Goal: Task Accomplishment & Management: Complete application form

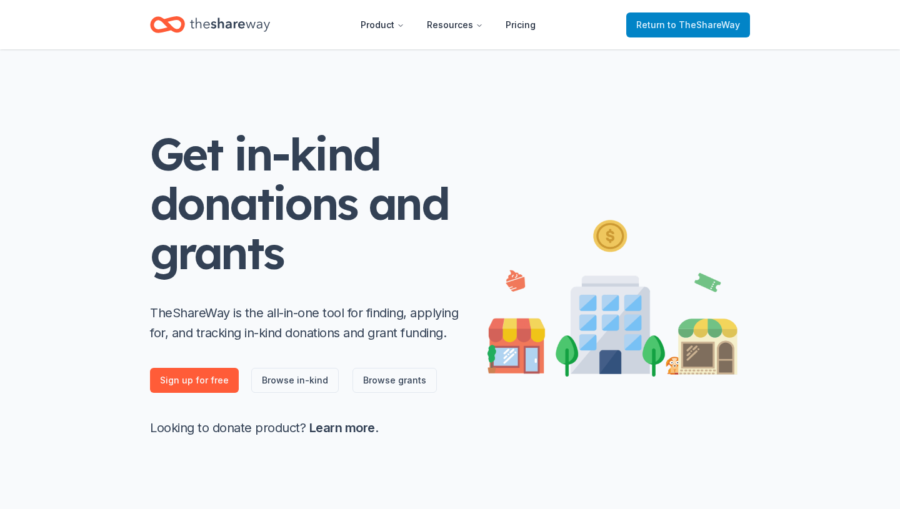
click at [720, 24] on span "to TheShareWay" at bounding box center [703, 24] width 72 height 11
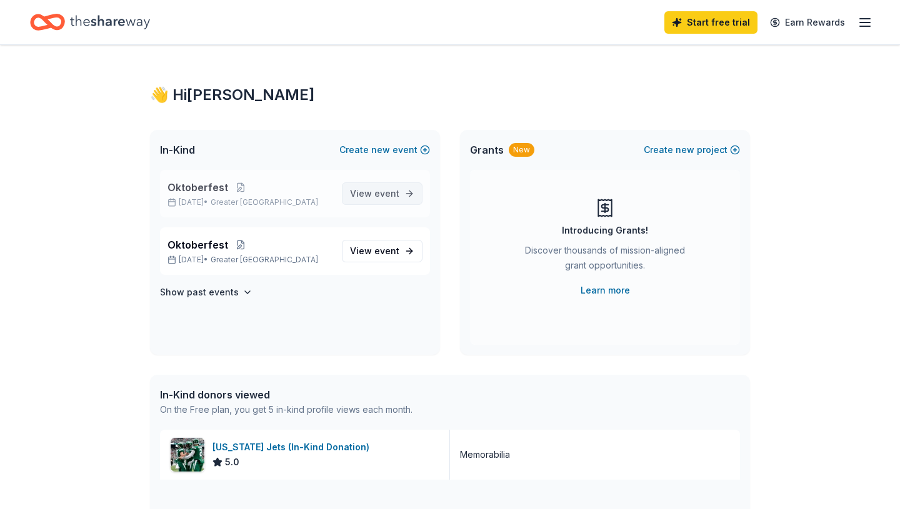
click at [373, 195] on span "View event" at bounding box center [374, 193] width 49 height 15
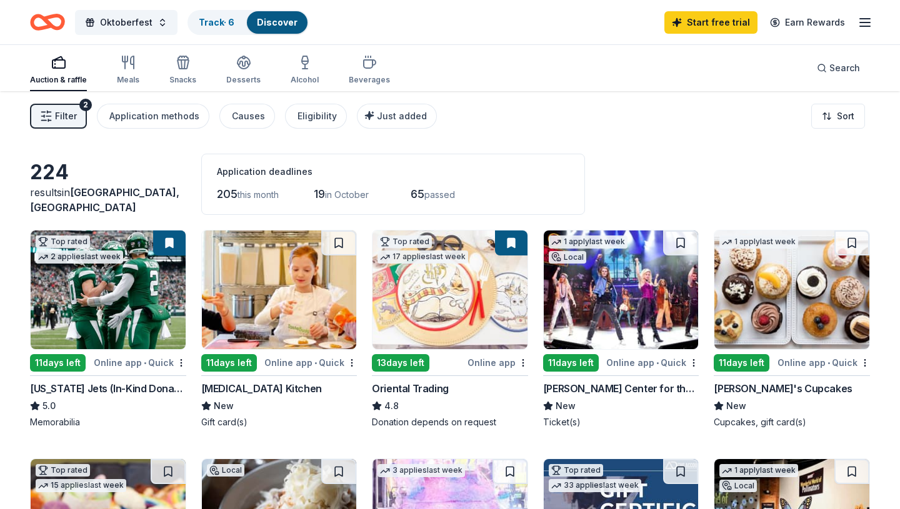
click at [115, 306] on img at bounding box center [108, 290] width 155 height 119
click at [234, 390] on div "Taste Buds Kitchen" at bounding box center [261, 388] width 121 height 15
click at [410, 386] on div "Oriental Trading" at bounding box center [410, 388] width 77 height 15
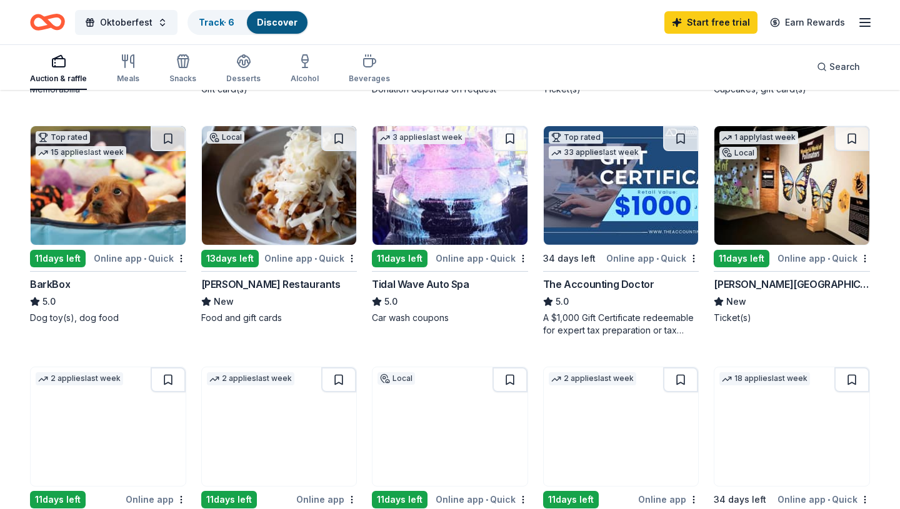
scroll to position [334, 0]
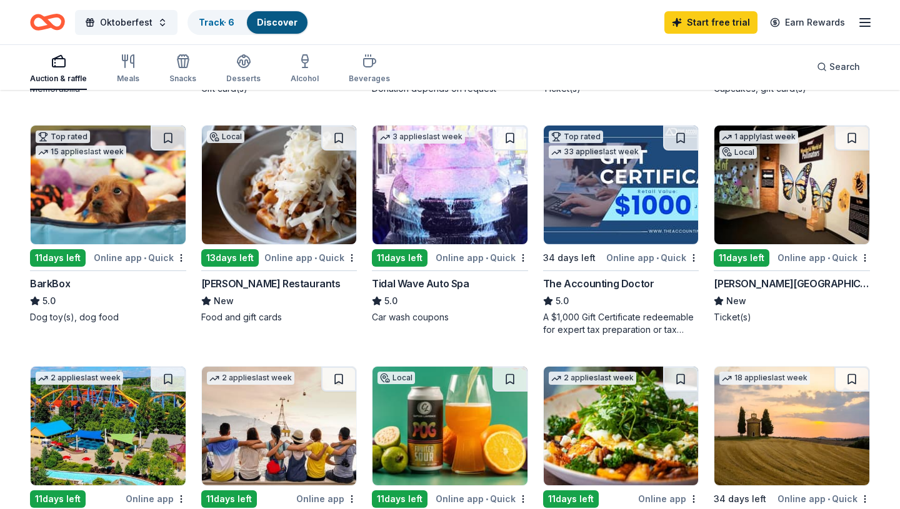
click at [56, 282] on div "BarkBox" at bounding box center [50, 283] width 40 height 15
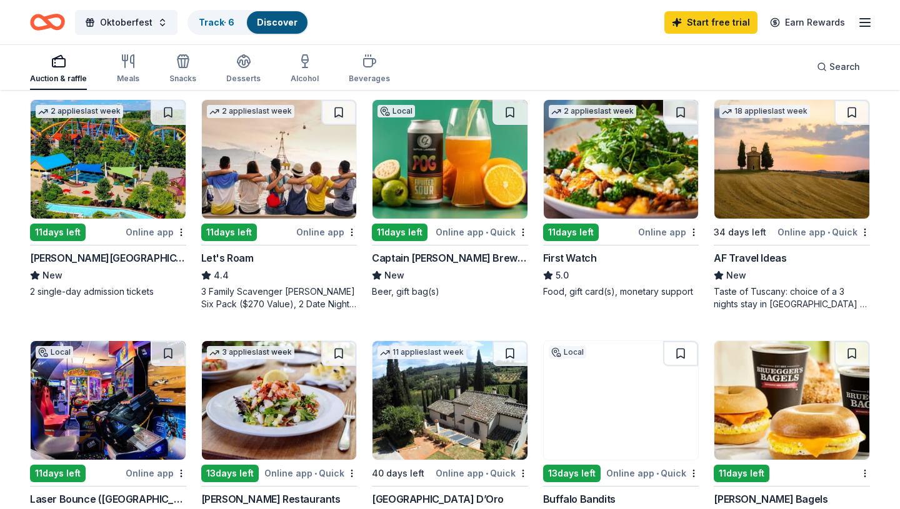
scroll to position [600, 0]
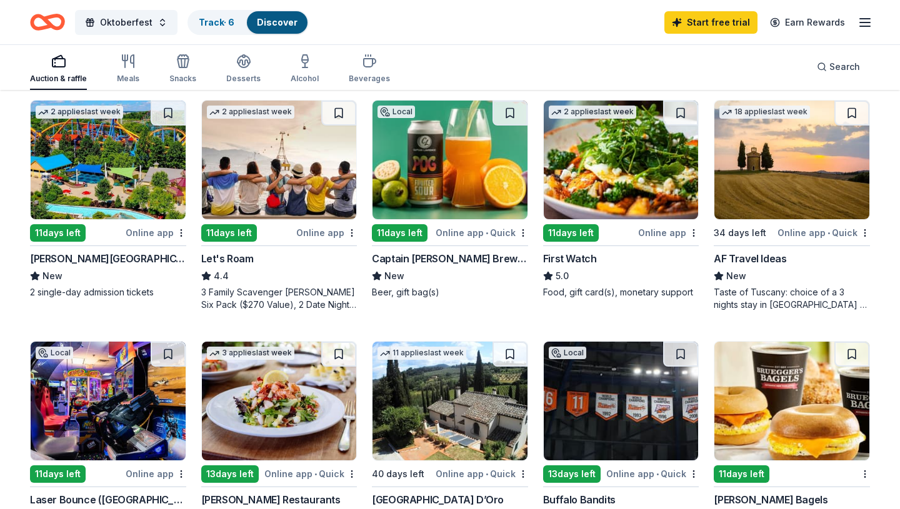
click at [750, 257] on div "AF Travel Ideas" at bounding box center [750, 258] width 72 height 15
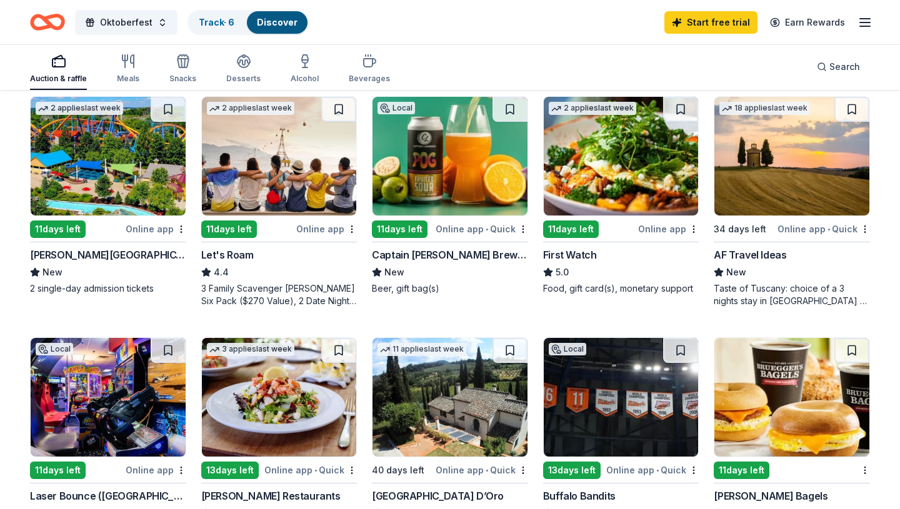
scroll to position [607, 0]
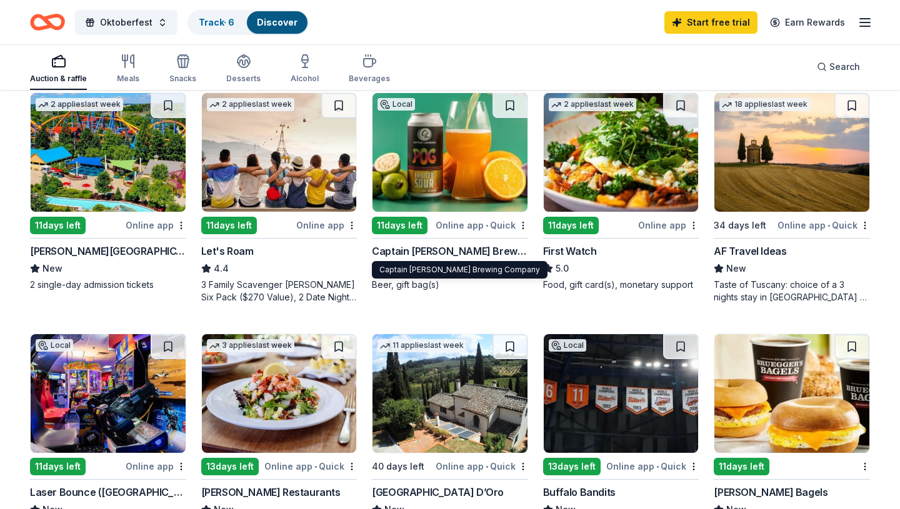
click at [468, 249] on div "Captain Lawrence Brewing Company" at bounding box center [450, 251] width 156 height 15
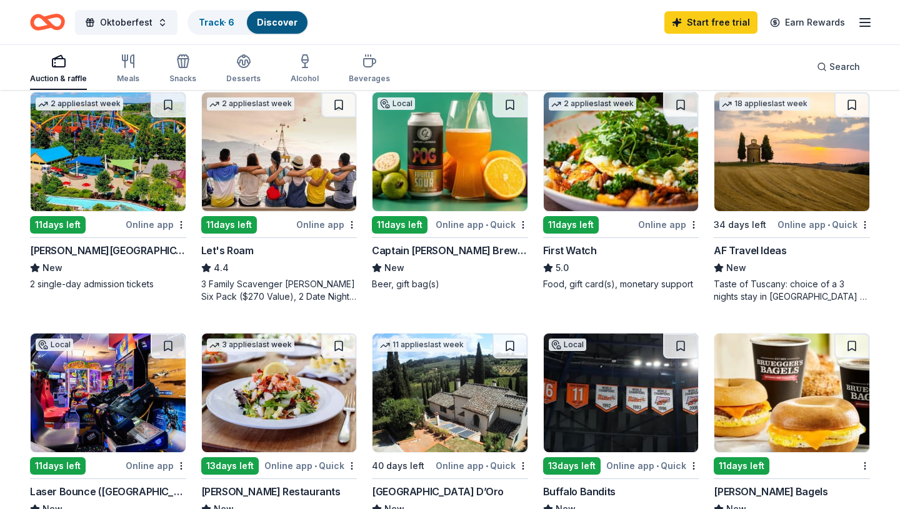
scroll to position [612, 0]
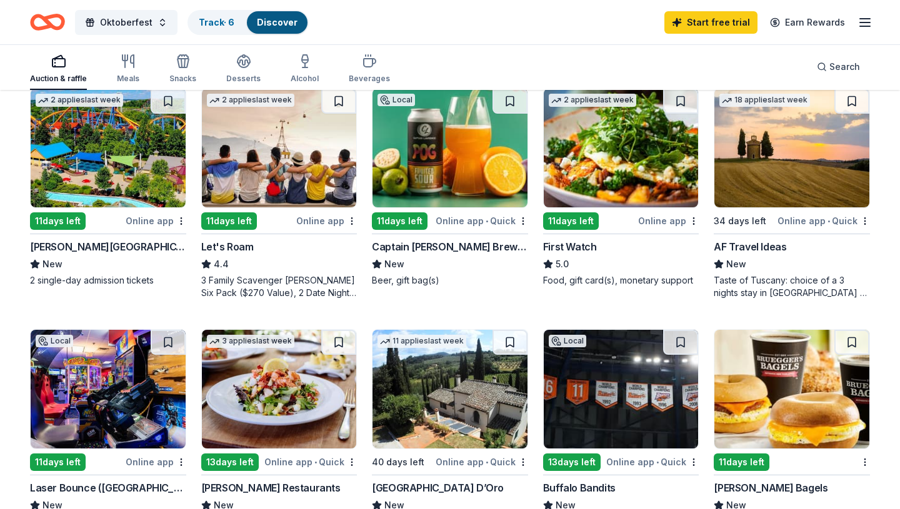
click at [237, 250] on div "Let's Roam" at bounding box center [227, 246] width 52 height 15
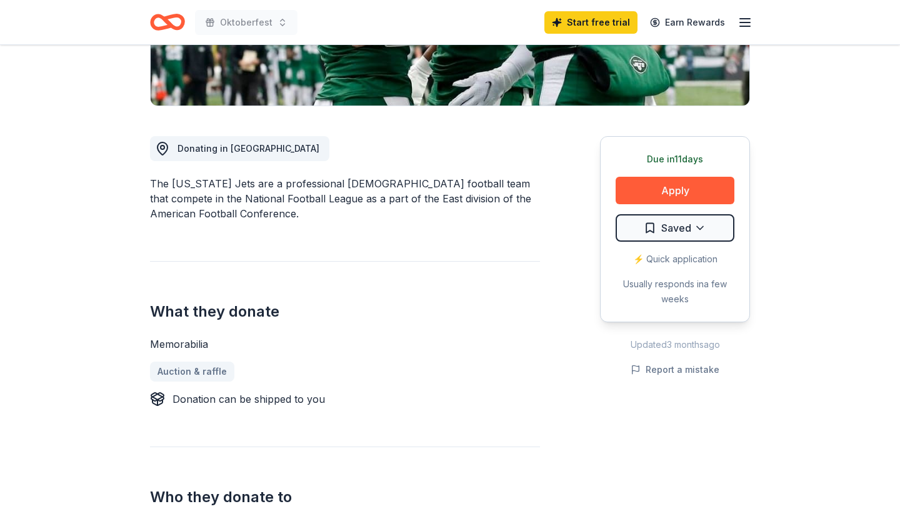
scroll to position [279, 0]
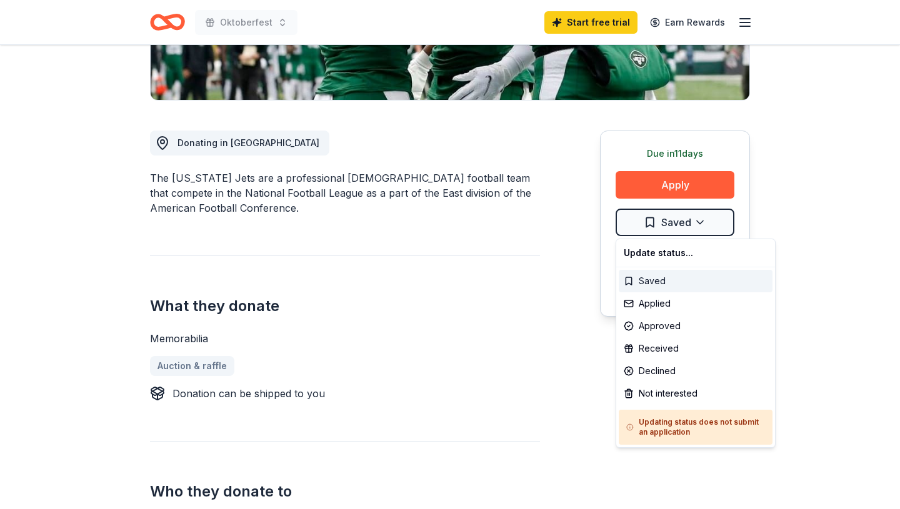
click at [651, 282] on div "Saved" at bounding box center [696, 281] width 154 height 22
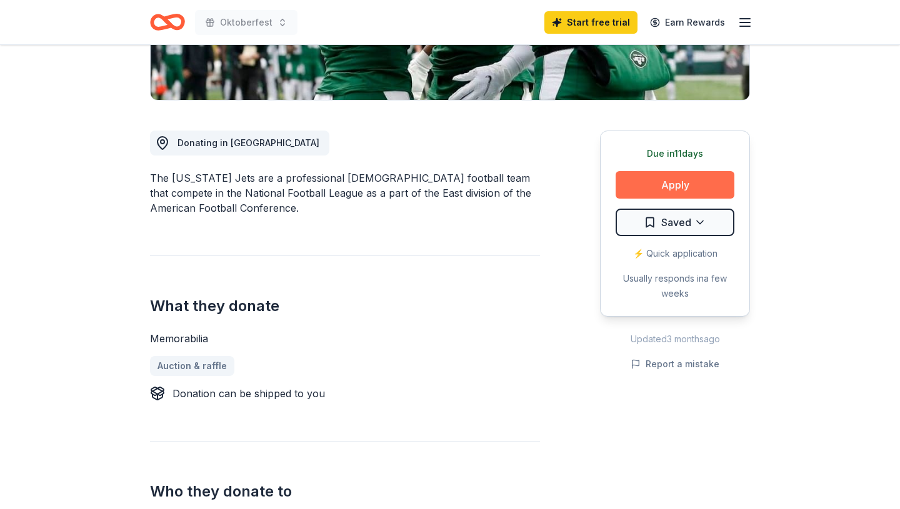
click at [674, 191] on button "Apply" at bounding box center [675, 184] width 119 height 27
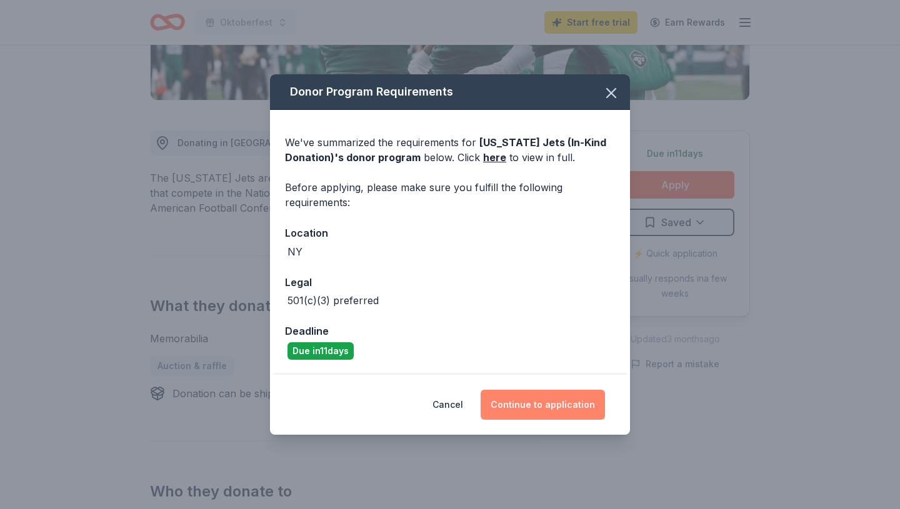
click at [561, 414] on button "Continue to application" at bounding box center [543, 405] width 124 height 30
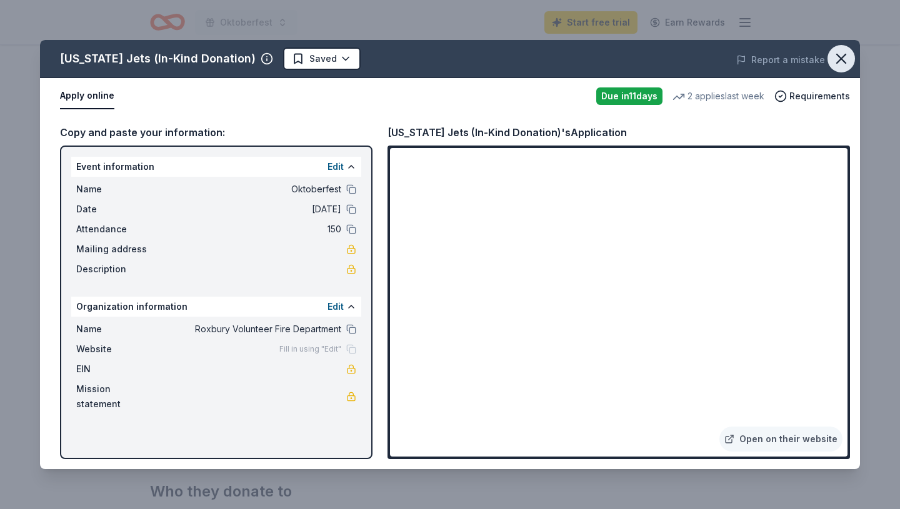
click at [845, 59] on icon "button" at bounding box center [840, 58] width 17 height 17
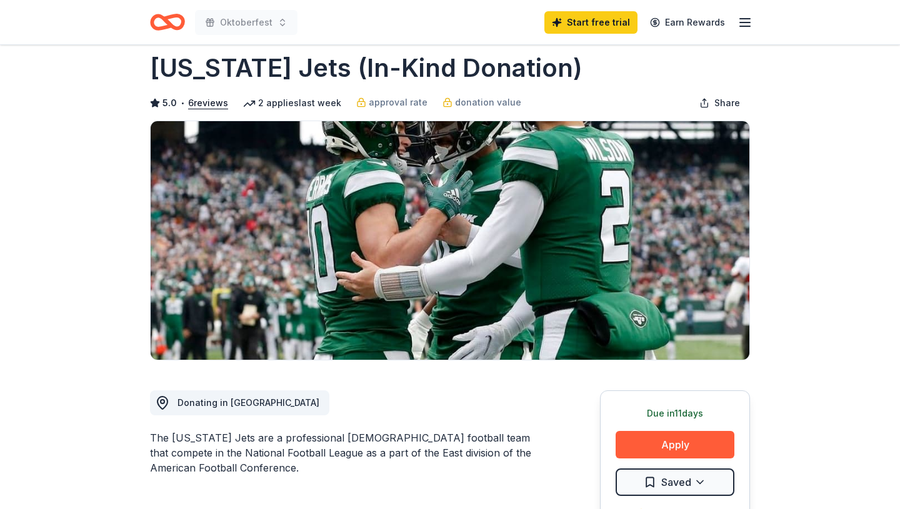
scroll to position [0, 0]
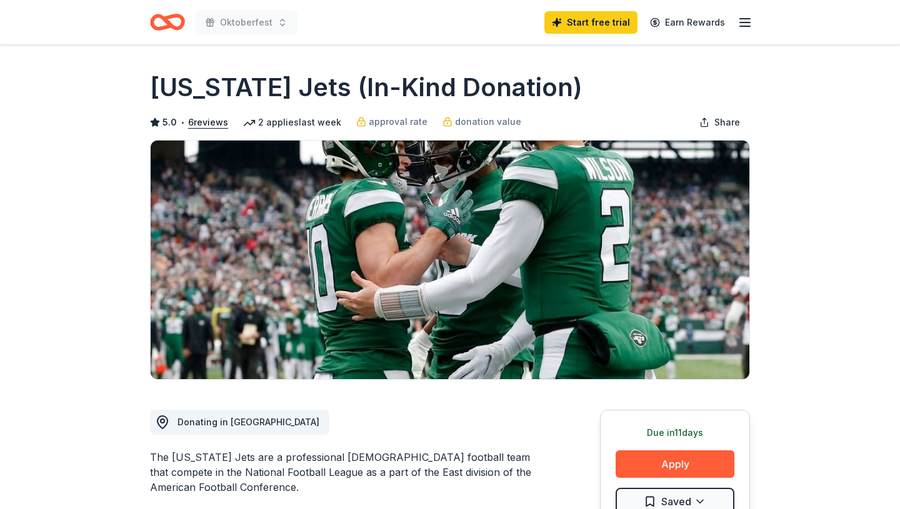
click at [168, 20] on icon "Home" at bounding box center [161, 22] width 19 height 12
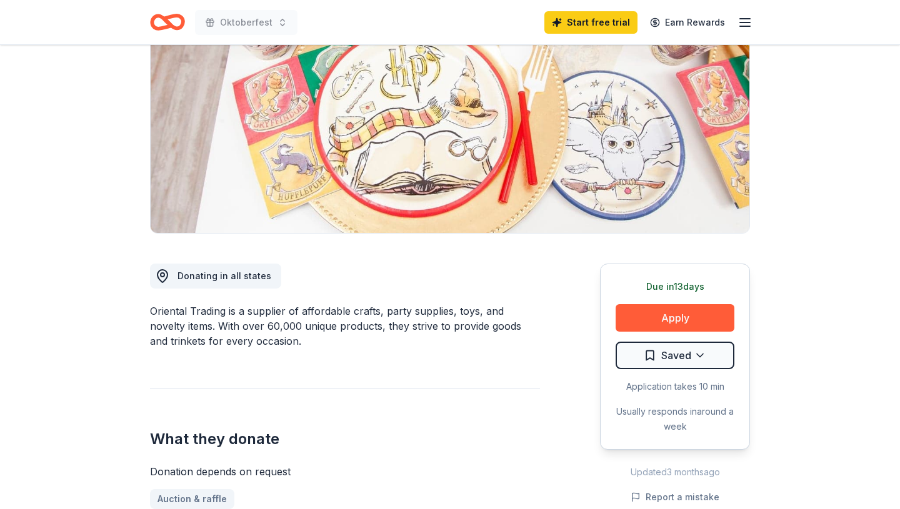
scroll to position [149, 0]
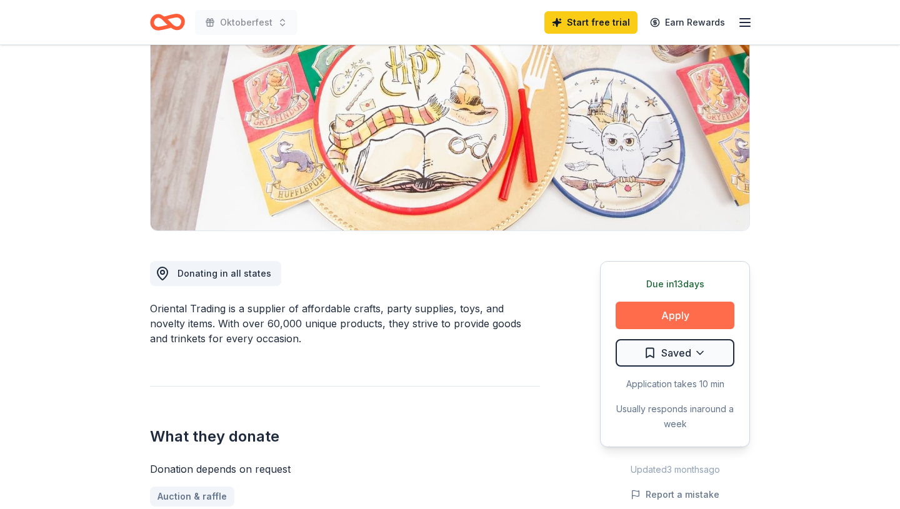
click at [676, 312] on button "Apply" at bounding box center [675, 315] width 119 height 27
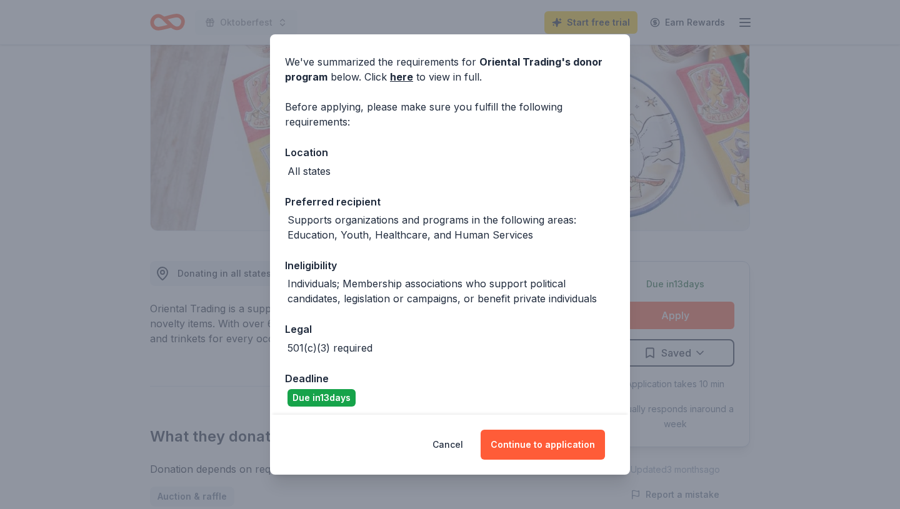
scroll to position [47, 0]
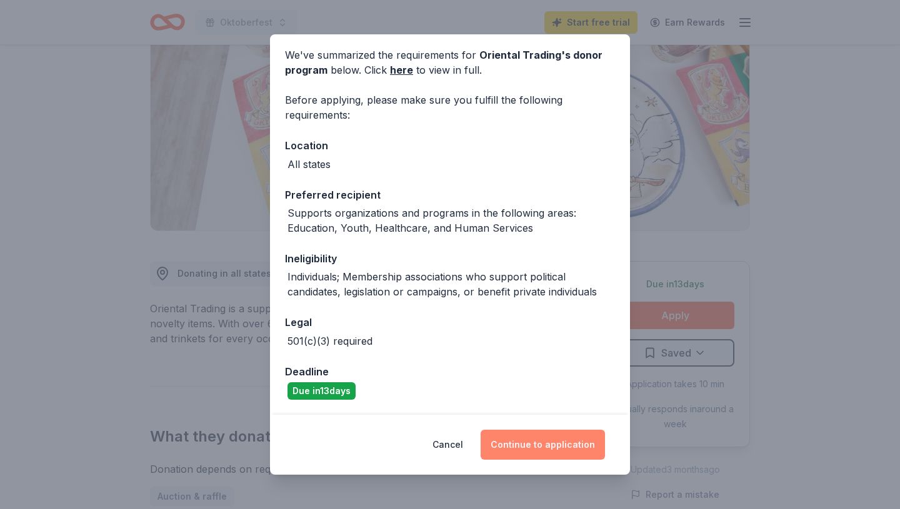
click at [554, 442] on button "Continue to application" at bounding box center [543, 445] width 124 height 30
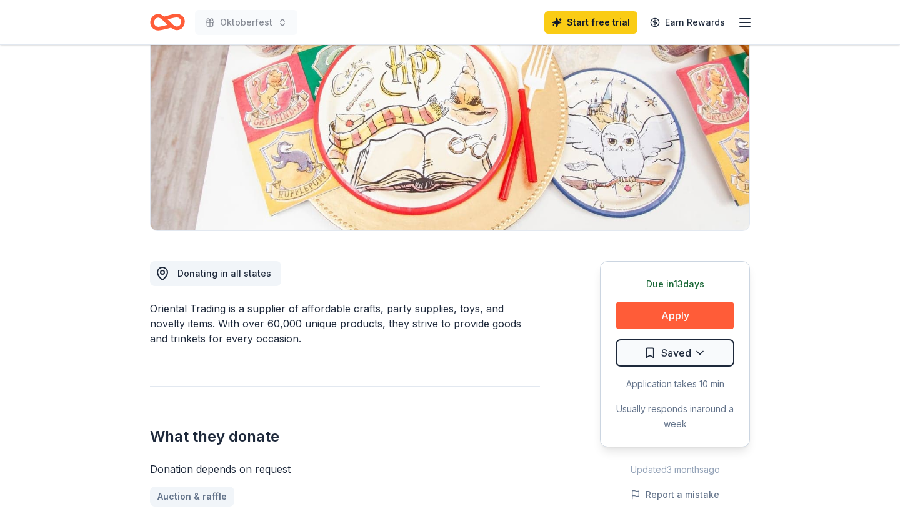
scroll to position [0, 0]
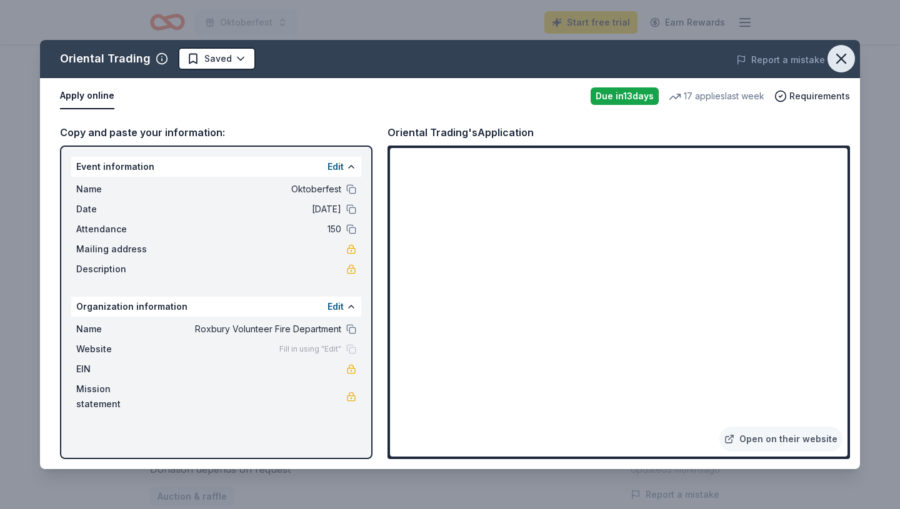
click at [840, 58] on icon "button" at bounding box center [841, 58] width 9 height 9
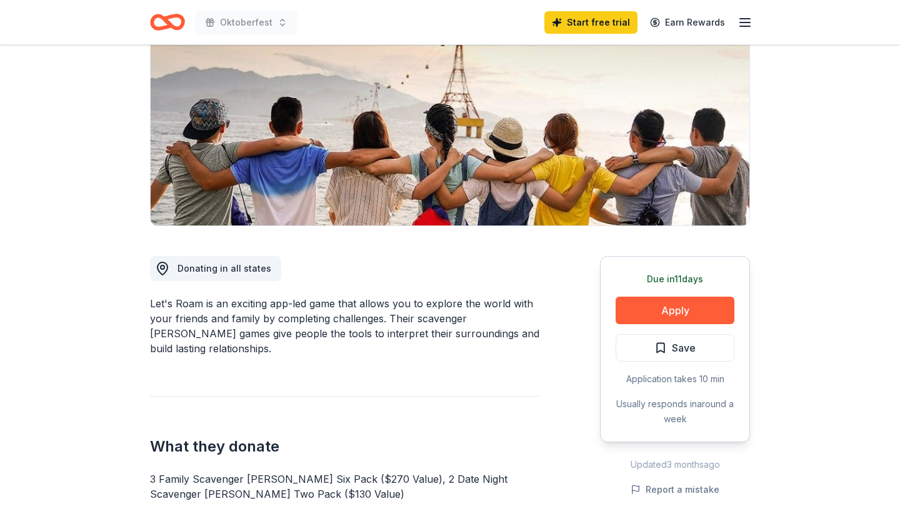
scroll to position [159, 0]
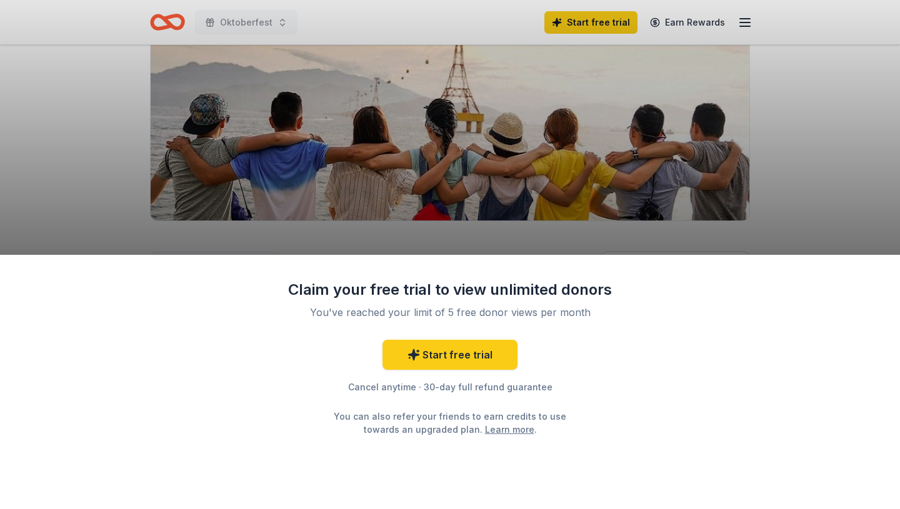
click at [786, 220] on div "Claim your free trial to view unlimited donors You've reached your limit of 5 f…" at bounding box center [450, 254] width 900 height 509
click at [501, 347] on link "Start free trial" at bounding box center [449, 355] width 135 height 30
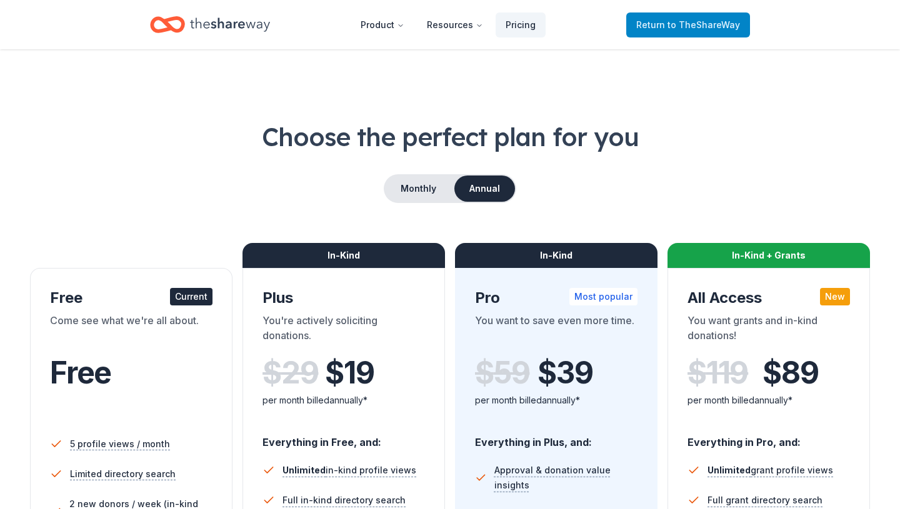
click at [714, 22] on span "to TheShareWay" at bounding box center [703, 24] width 72 height 11
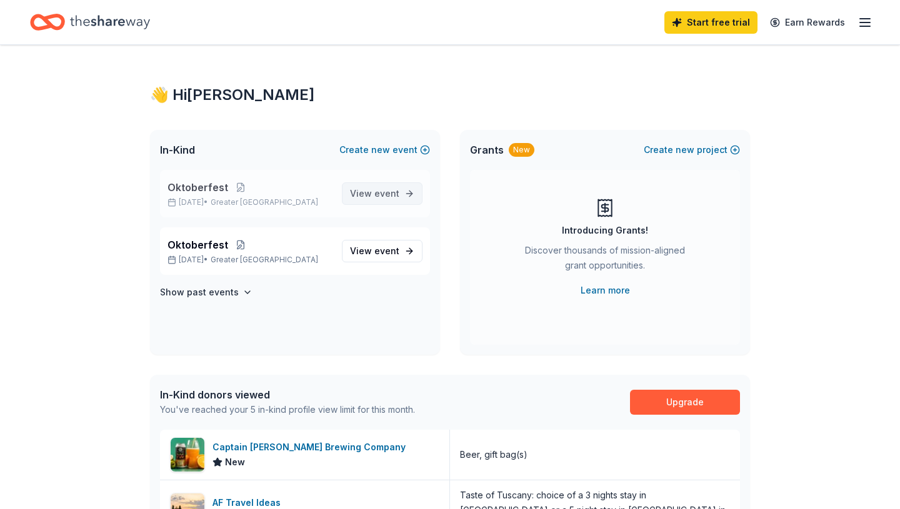
click at [362, 196] on span "View event" at bounding box center [374, 193] width 49 height 15
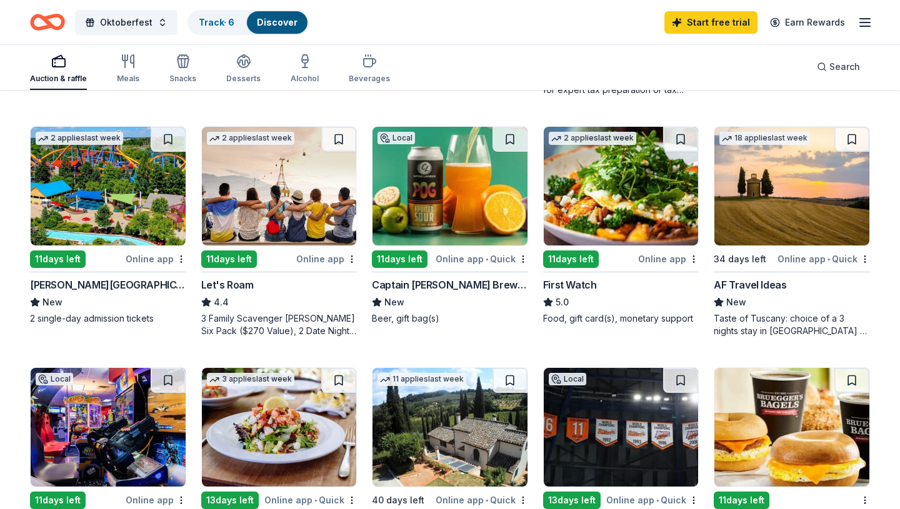
scroll to position [565, 0]
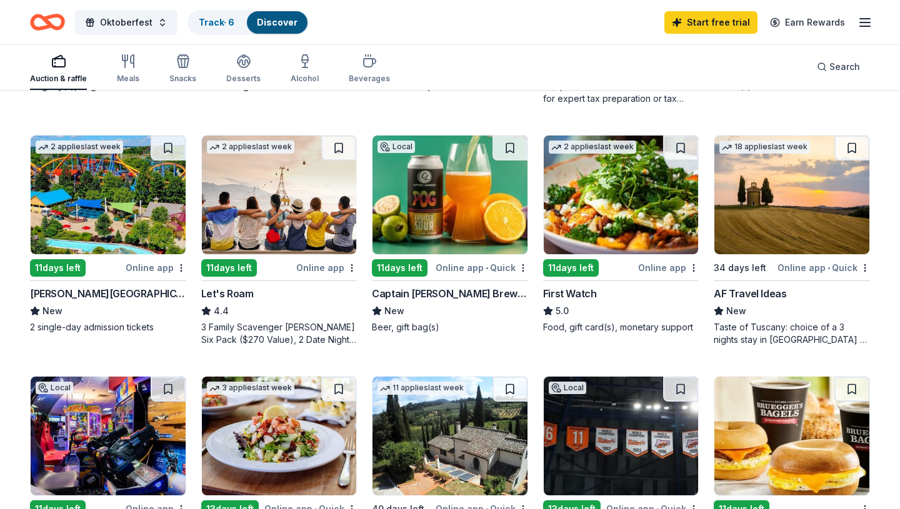
click at [300, 325] on div "3 Family Scavenger Hunt Six Pack ($270 Value), 2 Date Night Scavenger Hunt Two …" at bounding box center [279, 333] width 156 height 25
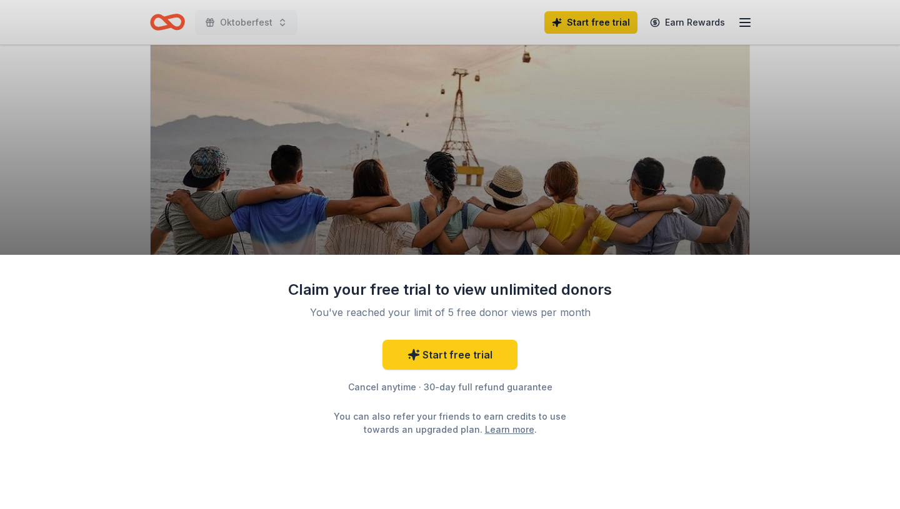
scroll to position [118, 0]
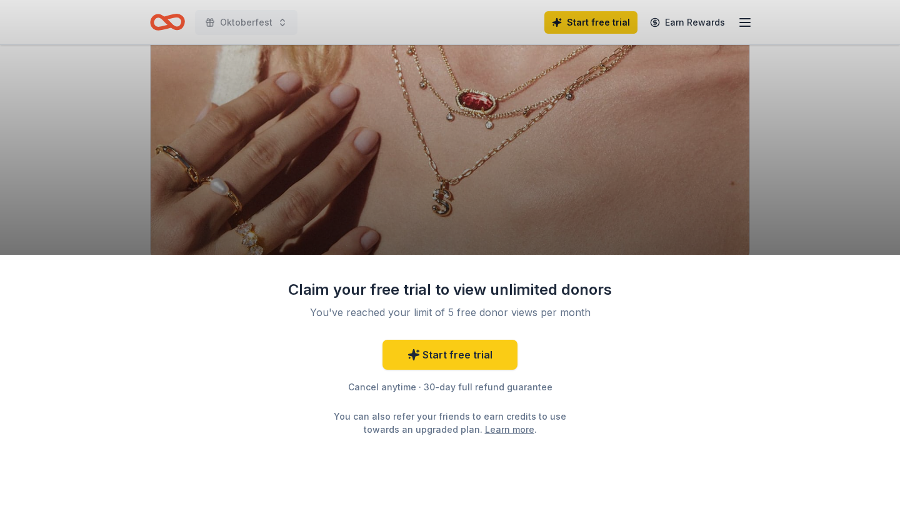
scroll to position [121, 0]
